Goal: Transaction & Acquisition: Book appointment/travel/reservation

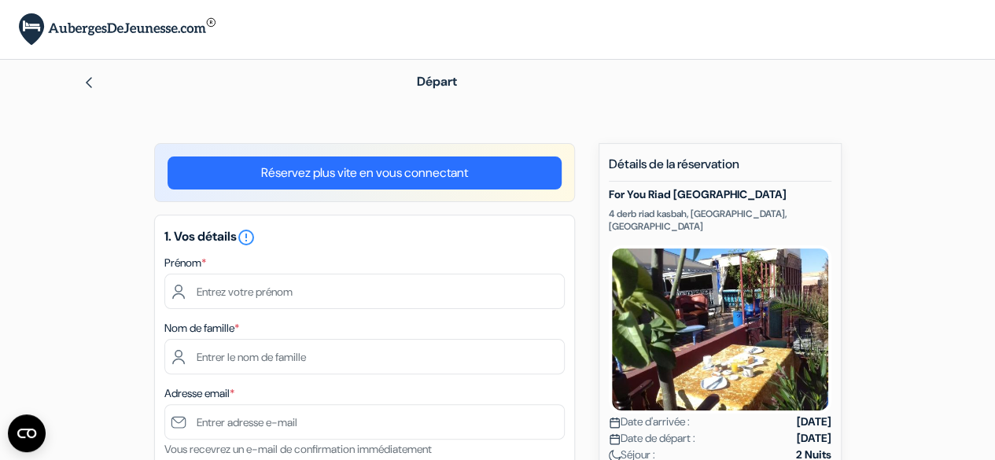
click at [92, 86] on img at bounding box center [89, 82] width 13 height 13
